Goal: Navigation & Orientation: Find specific page/section

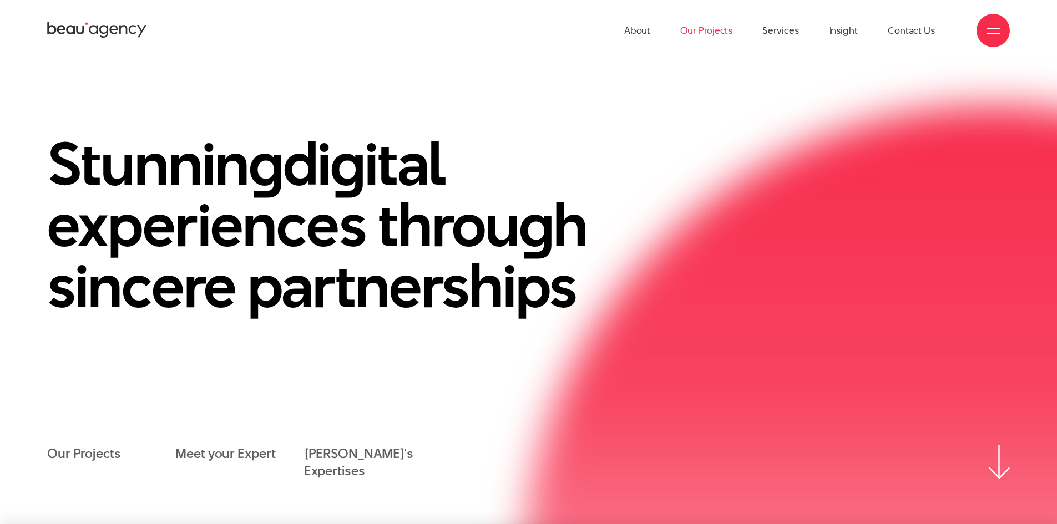
click at [715, 32] on link "Our Projects" at bounding box center [706, 30] width 52 height 61
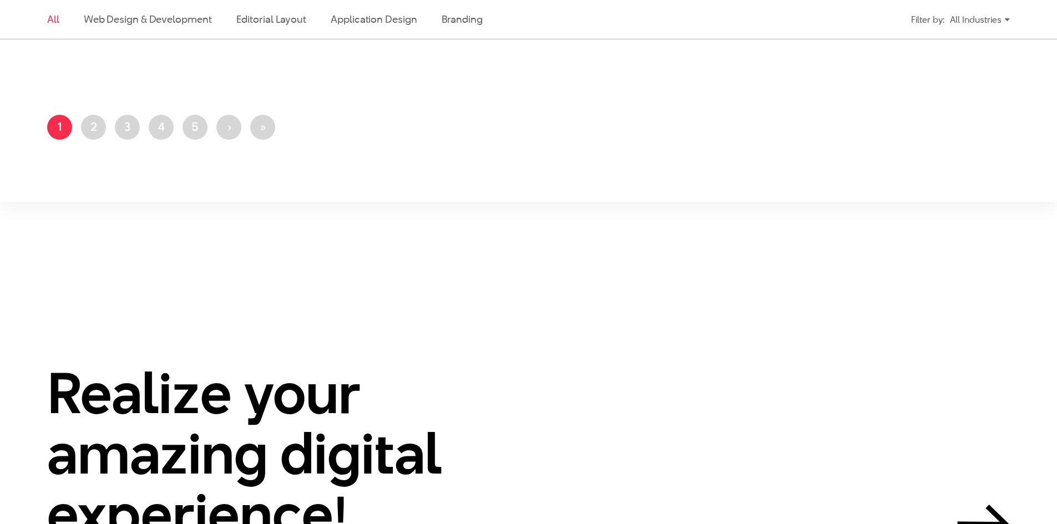
scroll to position [2774, 0]
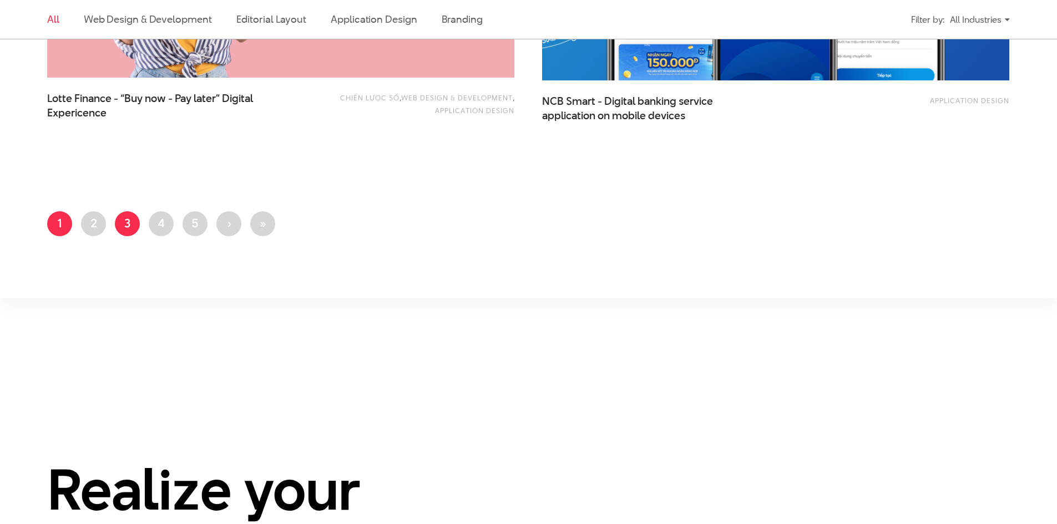
click at [124, 220] on link "Page 3" at bounding box center [127, 223] width 25 height 25
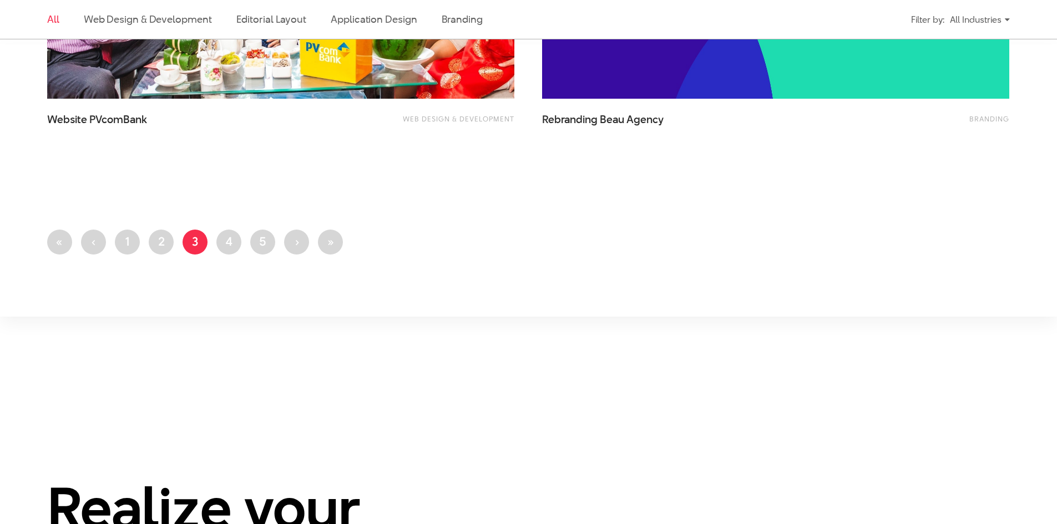
scroll to position [2830, 0]
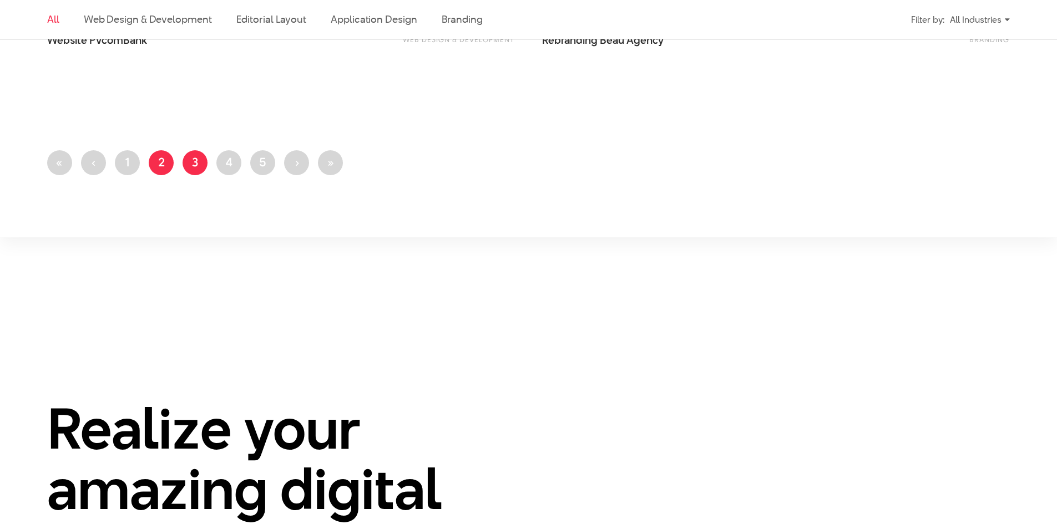
click at [158, 161] on link "Page 2" at bounding box center [161, 162] width 25 height 25
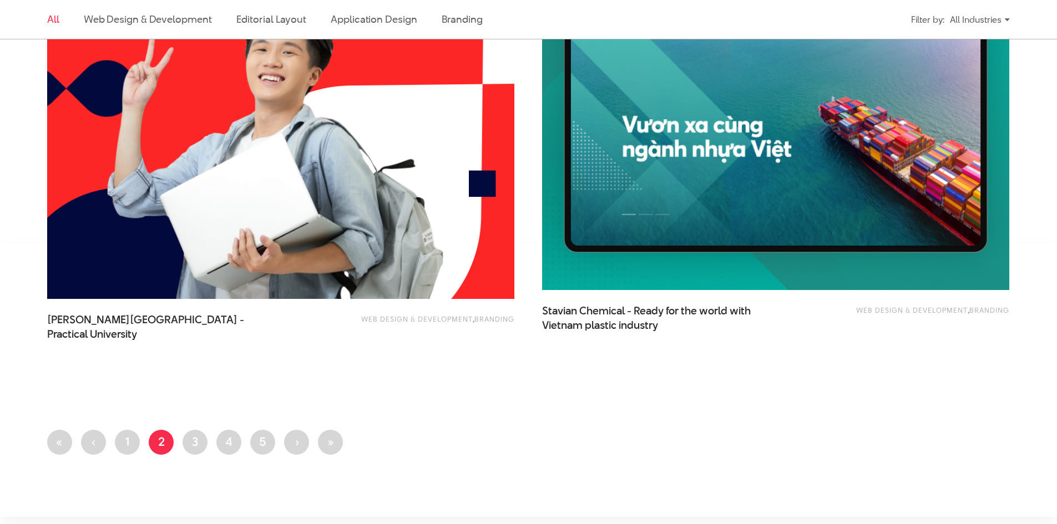
scroll to position [2663, 0]
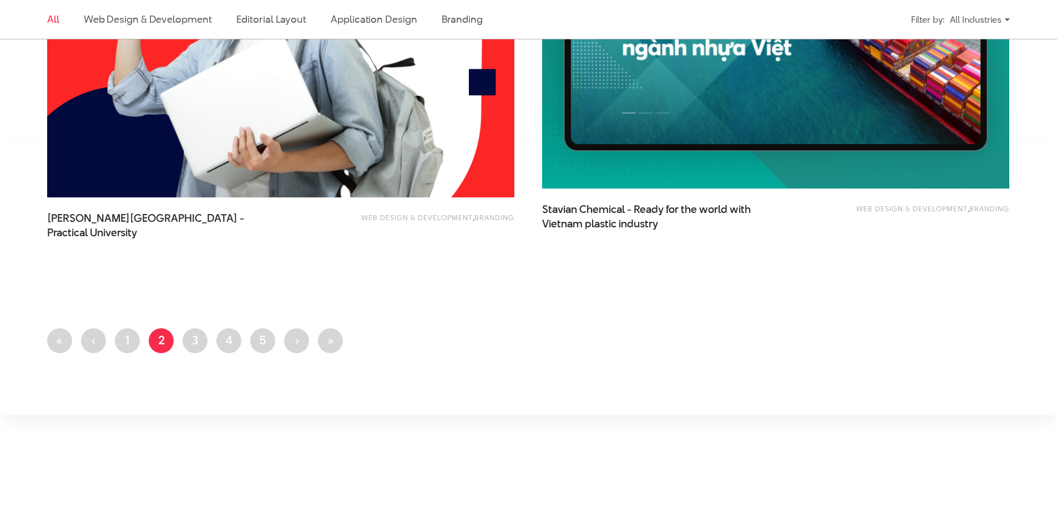
click at [174, 335] on li "Current page 2" at bounding box center [161, 340] width 25 height 25
click at [182, 338] on ul "First page « Previous page ‹ Page 1 Current page 2 Page 3 Page 4 Page 5 Next pa…" at bounding box center [528, 344] width 963 height 32
click at [185, 339] on link "Page 3" at bounding box center [195, 340] width 25 height 25
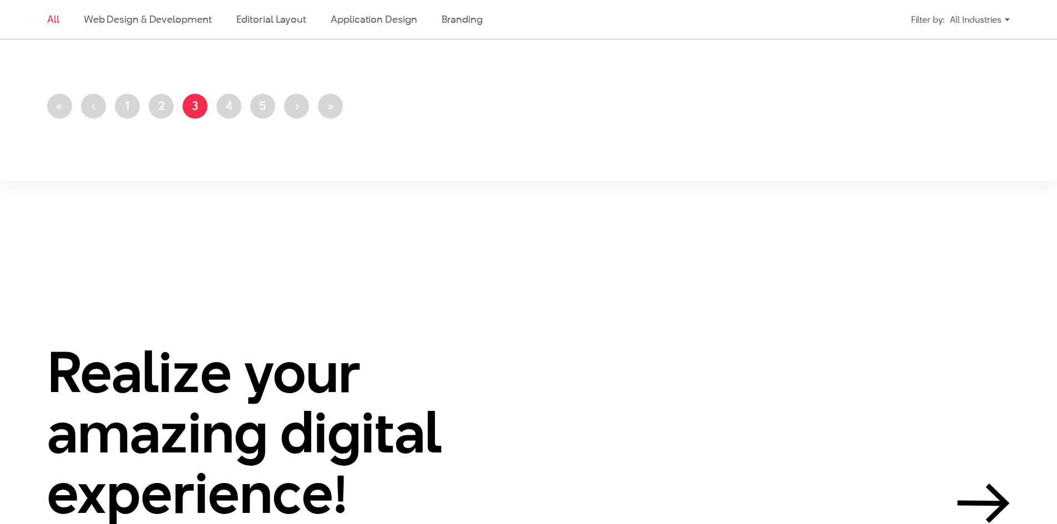
scroll to position [2830, 0]
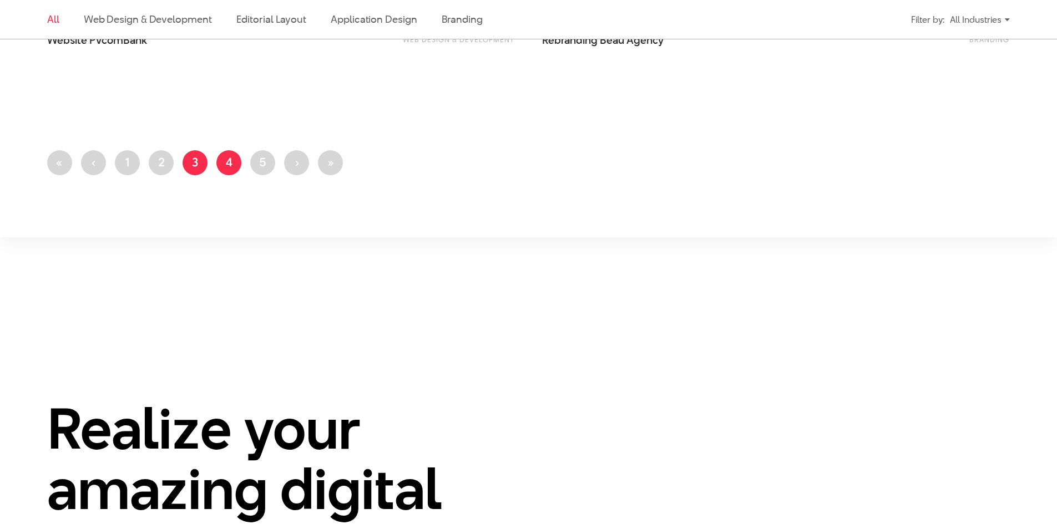
click at [222, 157] on link "Page 4" at bounding box center [228, 162] width 25 height 25
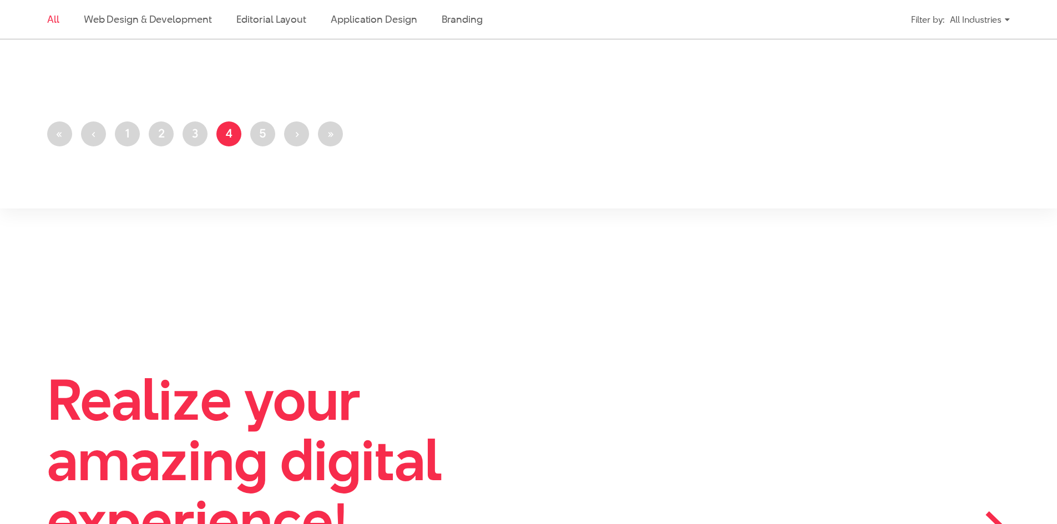
scroll to position [2941, 0]
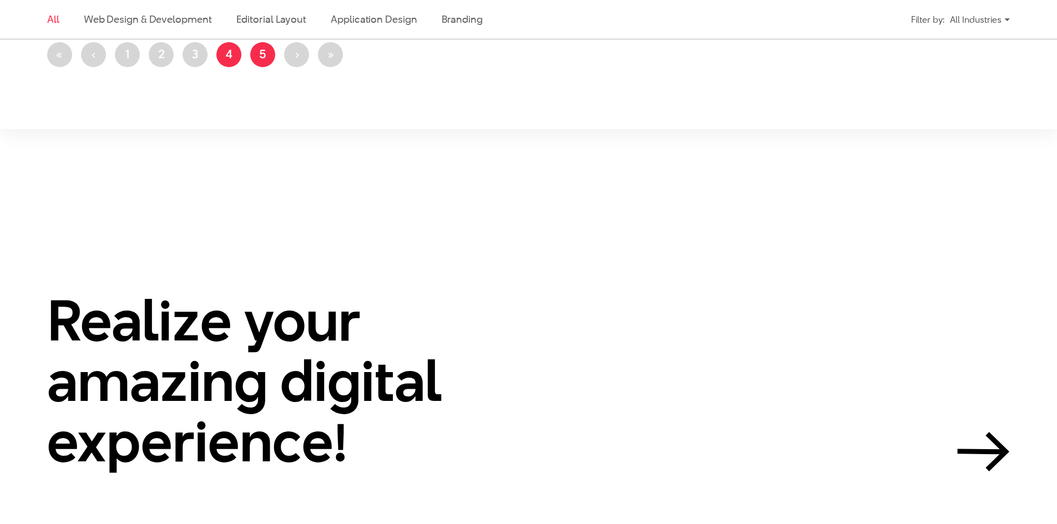
click at [260, 55] on link "Page 5" at bounding box center [262, 54] width 25 height 25
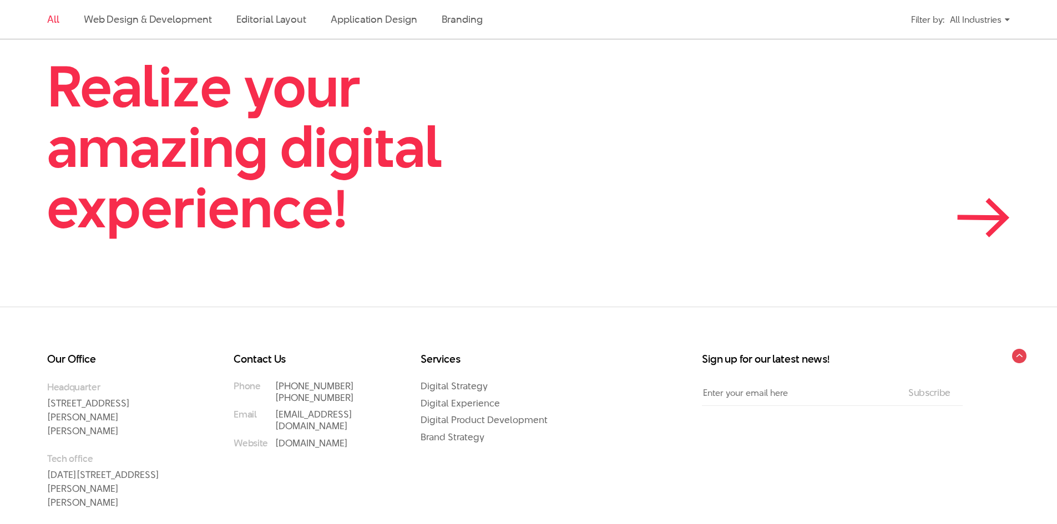
scroll to position [2385, 0]
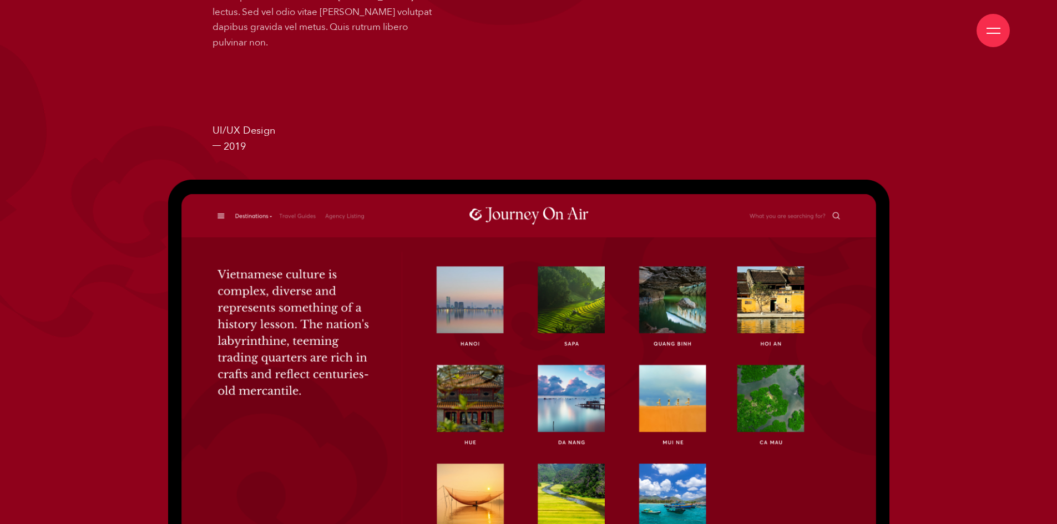
scroll to position [388, 0]
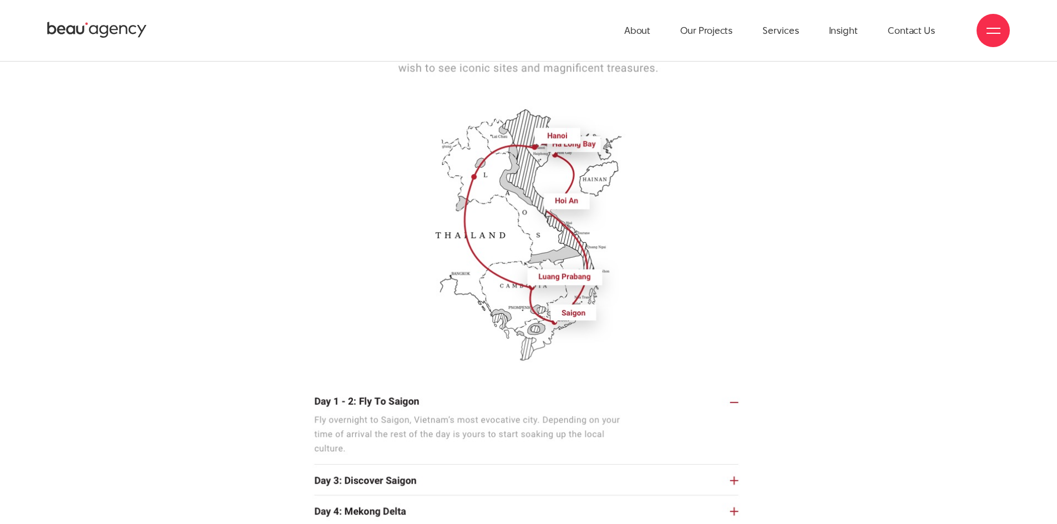
scroll to position [6825, 0]
